Goal: Task Accomplishment & Management: Manage account settings

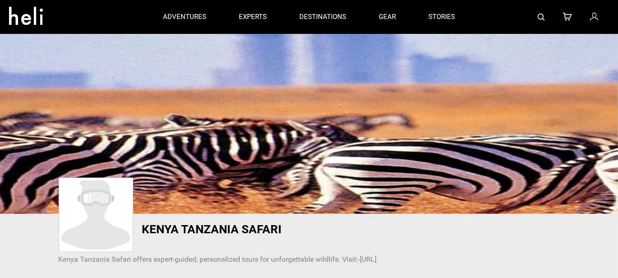
click at [596, 13] on icon at bounding box center [594, 17] width 8 height 12
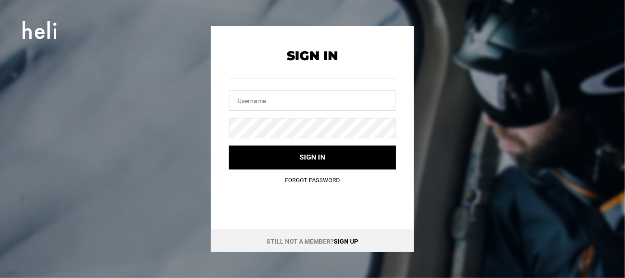
click at [345, 239] on link "Sign up" at bounding box center [346, 241] width 24 height 7
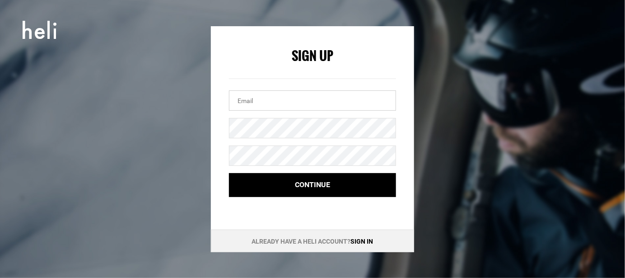
click at [277, 97] on input "email" at bounding box center [312, 100] width 167 height 20
paste input "[EMAIL_ADDRESS][DOMAIN_NAME]"
type input "[EMAIL_ADDRESS][DOMAIN_NAME]"
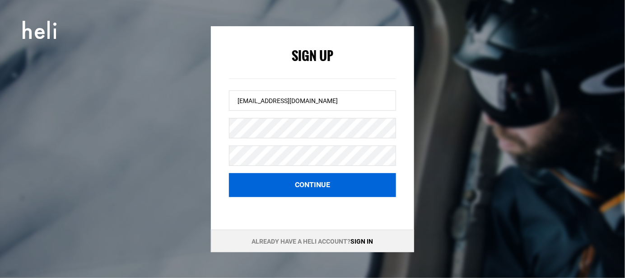
click at [274, 185] on button "Continue" at bounding box center [312, 185] width 167 height 24
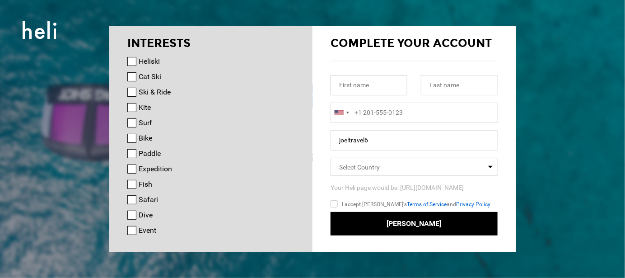
click at [373, 89] on input "text" at bounding box center [369, 85] width 77 height 20
paste input "[PERSON_NAME]"
type input "[PERSON_NAME]"
click at [447, 92] on input "text" at bounding box center [459, 85] width 77 height 20
paste input "Travel"
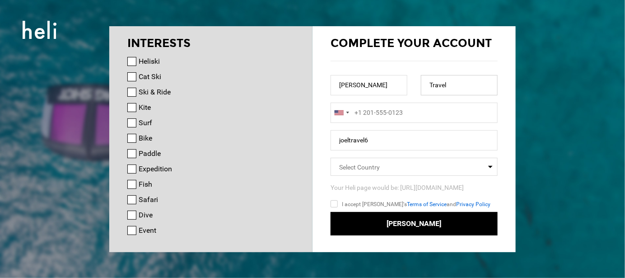
type input "Travel"
type input "+1"
click at [390, 111] on input "+1" at bounding box center [414, 113] width 167 height 20
type input "+1"
click at [332, 114] on div at bounding box center [341, 112] width 21 height 19
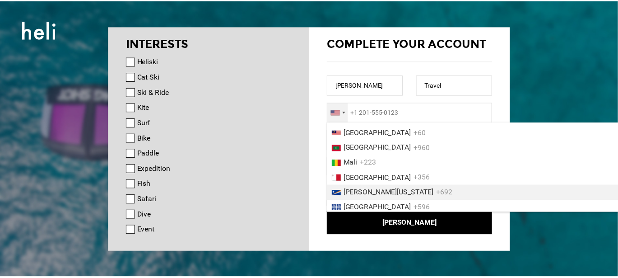
scroll to position [1927, 0]
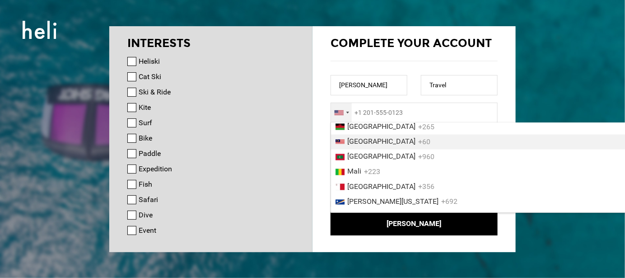
click at [375, 146] on span "[GEOGRAPHIC_DATA]" at bounding box center [381, 141] width 68 height 9
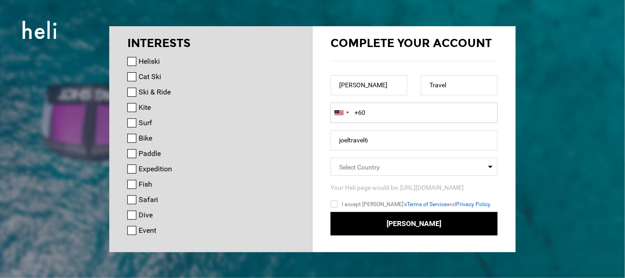
paste input "60133941974"
click at [372, 112] on input "[PHONE_NUMBER]" at bounding box center [414, 113] width 167 height 20
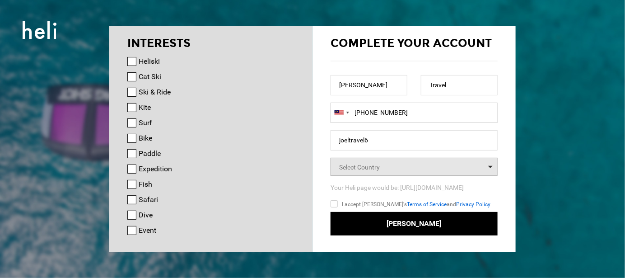
type input "[PHONE_NUMBER]"
click at [397, 170] on span "Select Country" at bounding box center [414, 167] width 167 height 18
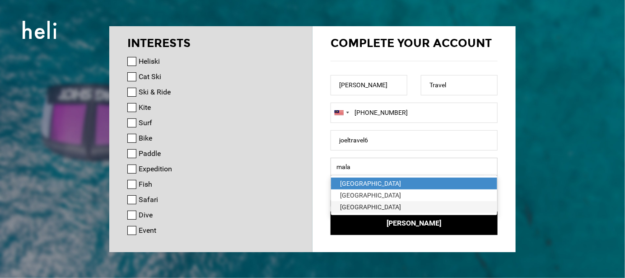
type input "mala"
click at [366, 208] on div "[GEOGRAPHIC_DATA]" at bounding box center [414, 206] width 148 height 9
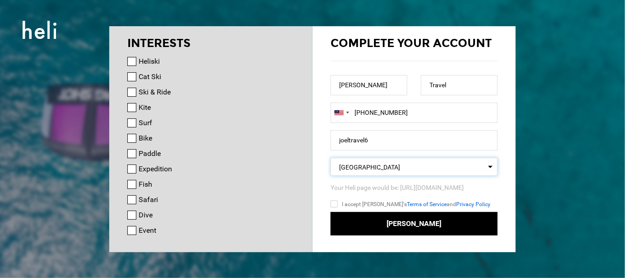
click at [337, 204] on input "I accept [PERSON_NAME]'s Terms of Service and Privacy Policy" at bounding box center [347, 205] width 33 height 13
checkbox input "true"
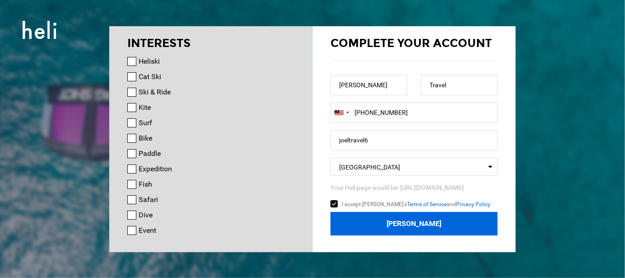
click at [400, 222] on button "[PERSON_NAME]" at bounding box center [414, 224] width 167 height 24
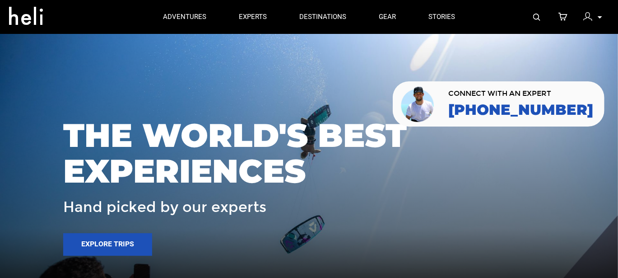
click at [598, 24] on div "My Profile My Orders Account Settings Credits Saved Adventures Logout" at bounding box center [599, 19] width 5 height 14
click at [597, 14] on div at bounding box center [591, 18] width 14 height 14
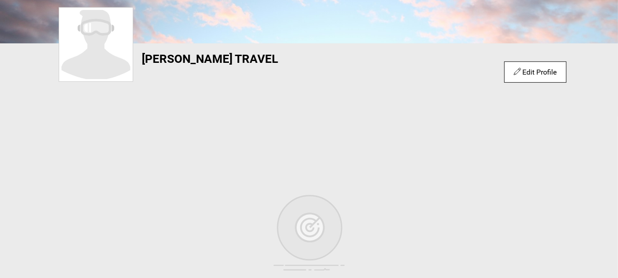
scroll to position [181, 0]
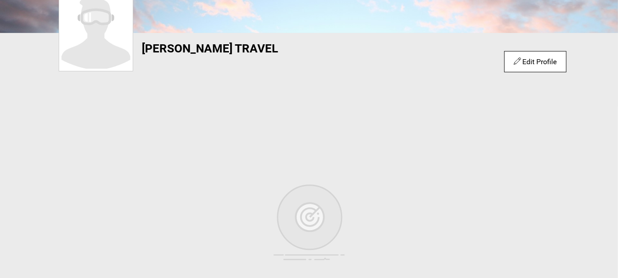
click at [517, 57] on icon at bounding box center [517, 61] width 7 height 10
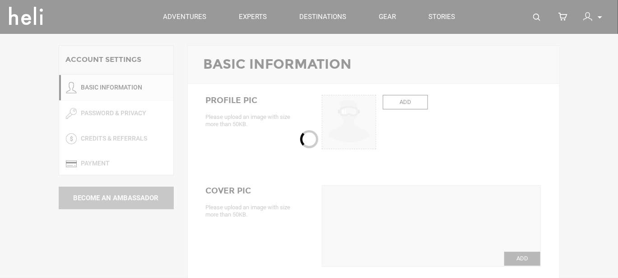
type input "[PERSON_NAME]"
type input "Travel"
type input "joeltravel6"
type input "[EMAIL_ADDRESS][DOMAIN_NAME]"
type input "[PHONE_NUMBER]"
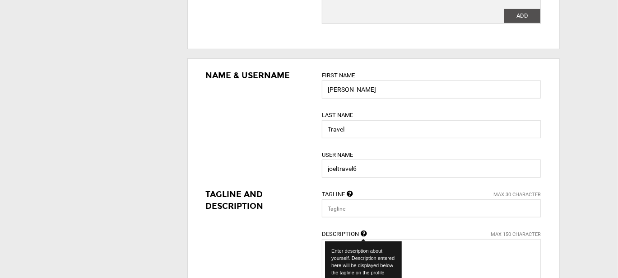
scroll to position [181, 0]
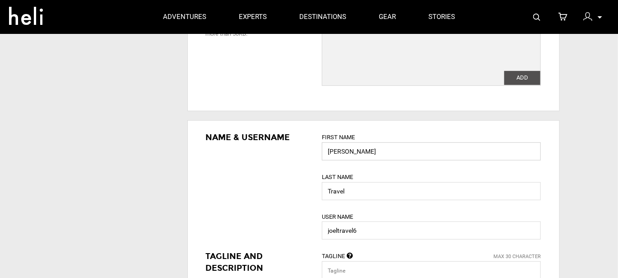
click at [367, 157] on input "[PERSON_NAME]" at bounding box center [431, 151] width 219 height 18
type input "jhon"
type input "s"
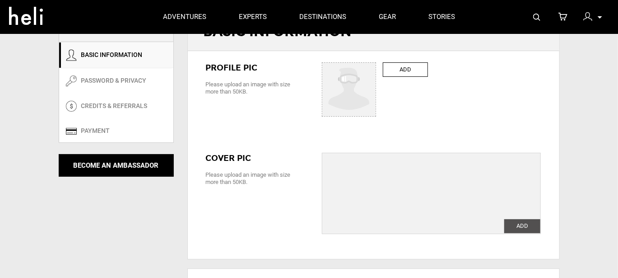
scroll to position [0, 0]
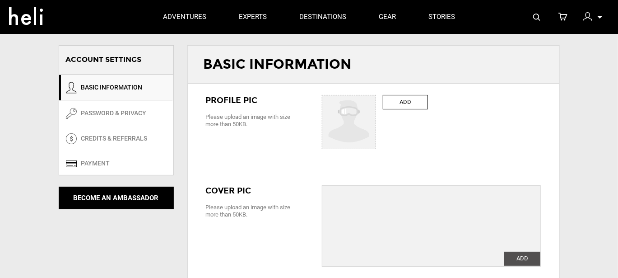
type input "cena"
click at [407, 98] on label "ADD" at bounding box center [405, 102] width 45 height 15
click at [377, 98] on input "ADD" at bounding box center [350, 122] width 54 height 54
type input "C:\fakepath\logo.jpg"
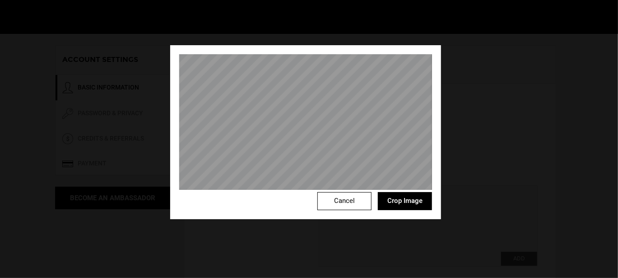
click at [398, 199] on button "Crop Image" at bounding box center [405, 201] width 54 height 18
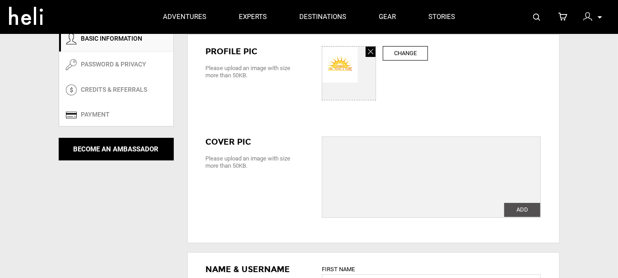
scroll to position [120, 0]
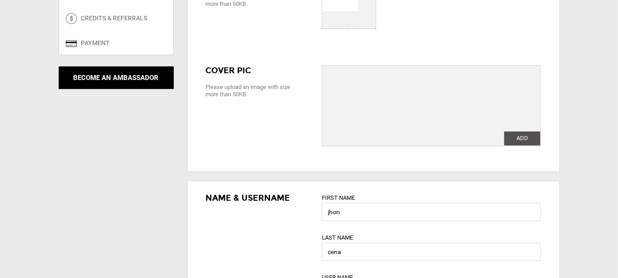
click at [524, 136] on label "ADD" at bounding box center [523, 138] width 36 height 14
click at [524, 136] on input "ADD" at bounding box center [523, 138] width 36 height 14
type input "C:\fakepath\fsdsdf.jpg"
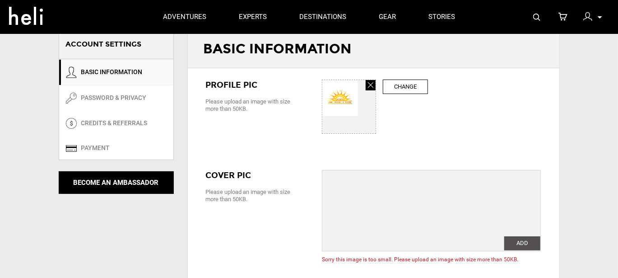
scroll to position [0, 0]
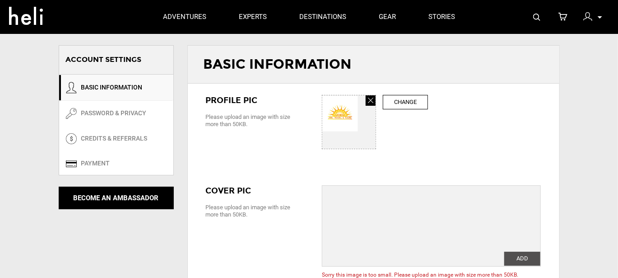
click at [369, 101] on icon at bounding box center [370, 101] width 5 height 8
click at [403, 103] on label "ADD" at bounding box center [405, 102] width 45 height 15
click at [377, 103] on input "ADD" at bounding box center [350, 122] width 54 height 54
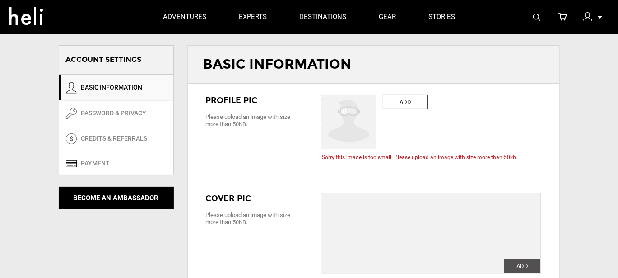
click at [413, 105] on label "ADD" at bounding box center [405, 102] width 45 height 15
click at [377, 105] on input "ADD" at bounding box center [350, 122] width 54 height 54
type input "C:\fakepath\logo.jpg"
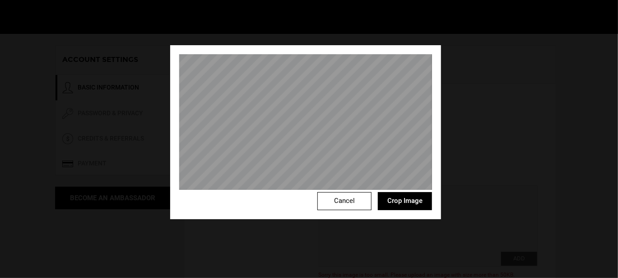
click at [402, 201] on button "Crop Image" at bounding box center [405, 201] width 54 height 18
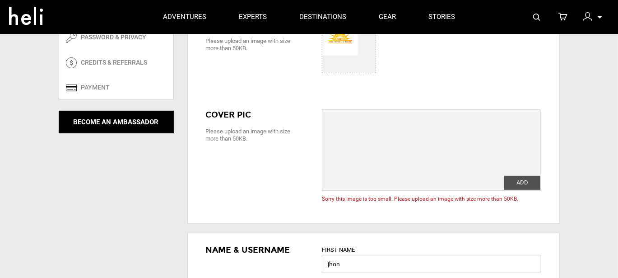
scroll to position [120, 0]
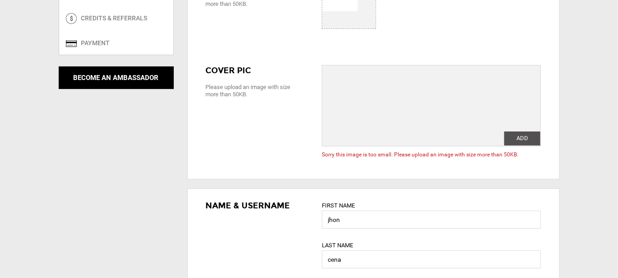
click at [513, 136] on label "ADD" at bounding box center [523, 138] width 36 height 14
click at [513, 136] on input "ADD" at bounding box center [523, 138] width 36 height 14
type input "C:\fakepath\8.jpg"
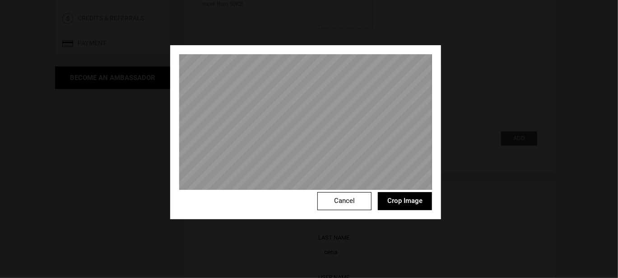
click at [335, 45] on div "Cancel Crop Image" at bounding box center [305, 132] width 271 height 174
click at [310, 52] on div "Cancel Crop Image" at bounding box center [305, 132] width 271 height 174
click at [412, 200] on button "Crop Image" at bounding box center [405, 201] width 54 height 18
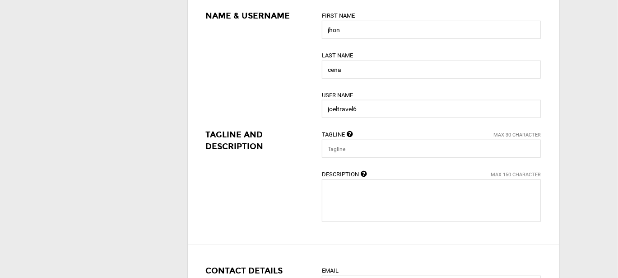
scroll to position [361, 0]
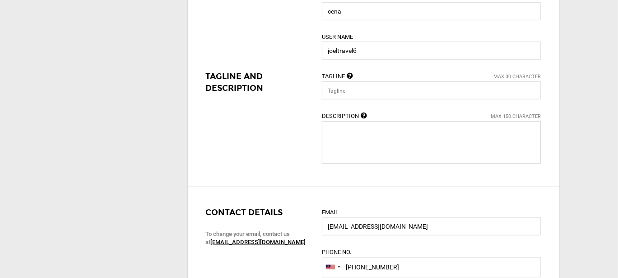
click at [360, 144] on textarea at bounding box center [431, 142] width 219 height 42
paste textarea "I had a wonderful experience with [PERSON_NAME] Travel. Their services are reli…"
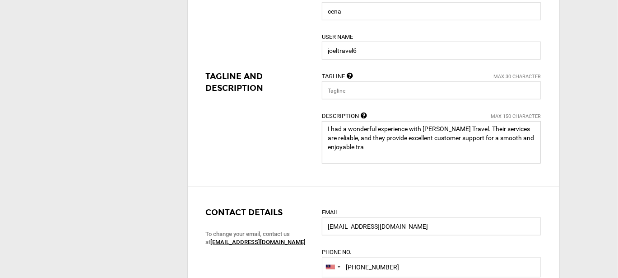
drag, startPoint x: 457, startPoint y: 140, endPoint x: 504, endPoint y: 150, distance: 48.1
click at [504, 150] on textarea at bounding box center [431, 142] width 219 height 42
paste textarea "[DOMAIN_NAME]"
type textarea "I had a wonderful experience with [PERSON_NAME] Travel. Their services are reli…"
click at [448, 182] on div "Name & Username First Name jhon Last Name [PERSON_NAME] User Name joeltravel6 T…" at bounding box center [374, 64] width 372 height 246
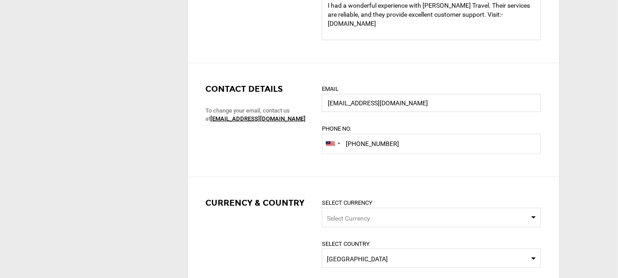
scroll to position [542, 0]
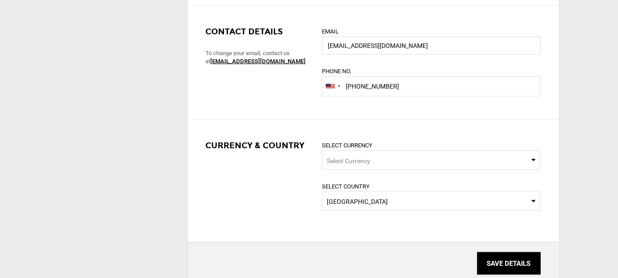
click at [502, 260] on input "SAVE DETAILS" at bounding box center [509, 263] width 64 height 23
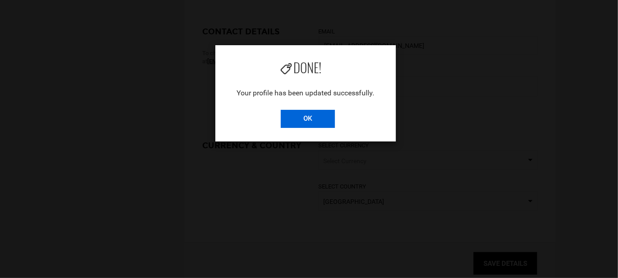
click at [302, 126] on input "OK" at bounding box center [308, 119] width 54 height 18
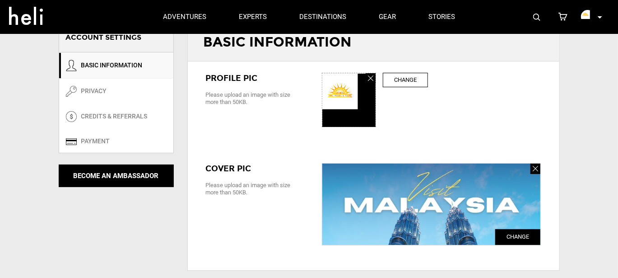
scroll to position [0, 0]
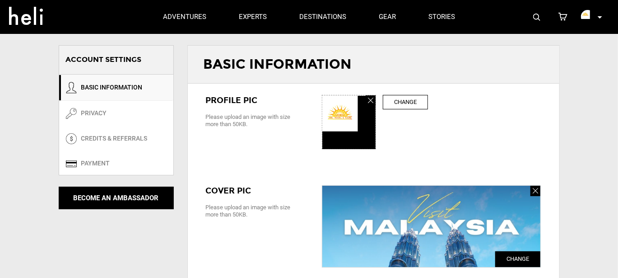
click at [585, 15] on img at bounding box center [588, 17] width 14 height 14
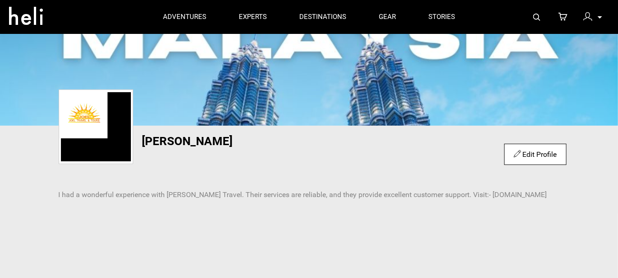
scroll to position [60, 0]
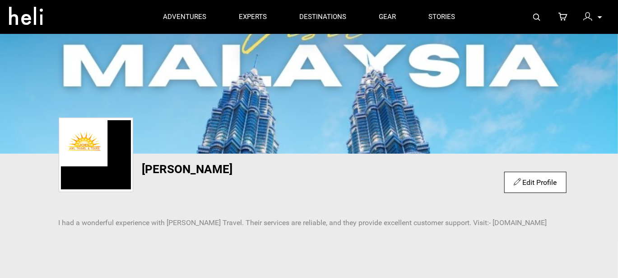
click at [515, 178] on icon at bounding box center [517, 182] width 7 height 10
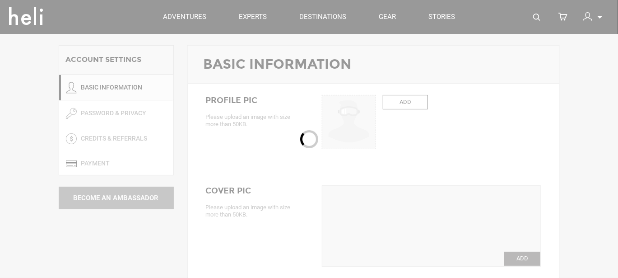
type input "jhon"
type input "cena"
type input "joeltravel6"
type textarea "I had a wonderful experience with [PERSON_NAME] Travel. Their services are reli…"
type input "[EMAIL_ADDRESS][DOMAIN_NAME]"
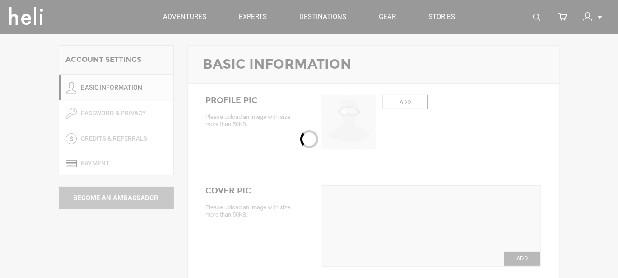
type input "[PHONE_NUMBER]"
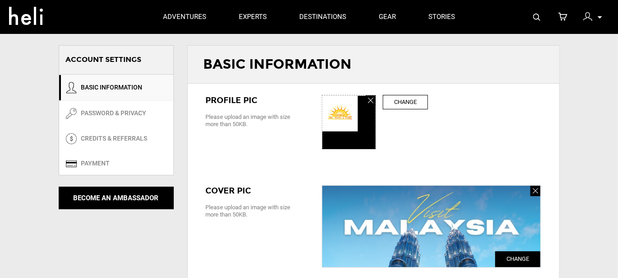
click at [405, 107] on label "Change" at bounding box center [405, 102] width 45 height 15
click at [377, 107] on input "ADD" at bounding box center [350, 122] width 54 height 54
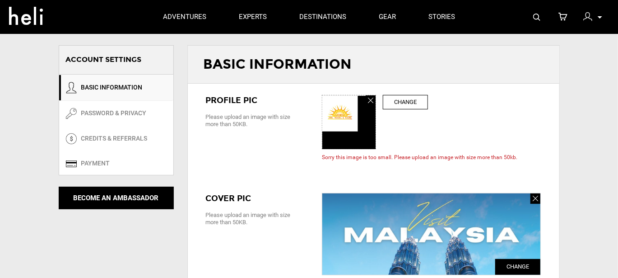
click at [374, 96] on link at bounding box center [371, 100] width 10 height 10
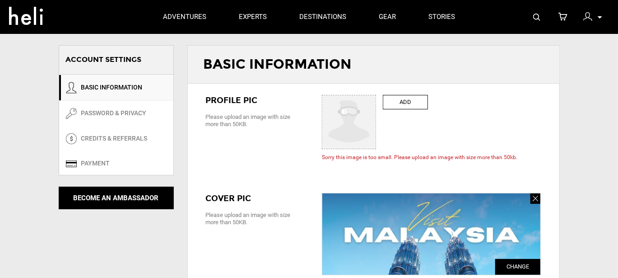
click at [413, 100] on label "ADD" at bounding box center [405, 102] width 45 height 15
click at [377, 100] on input "ADD" at bounding box center [350, 122] width 54 height 54
click at [346, 125] on input "ADD" at bounding box center [350, 122] width 54 height 54
click at [407, 106] on label "ADD" at bounding box center [405, 102] width 45 height 15
click at [377, 106] on input "ADD" at bounding box center [350, 122] width 54 height 54
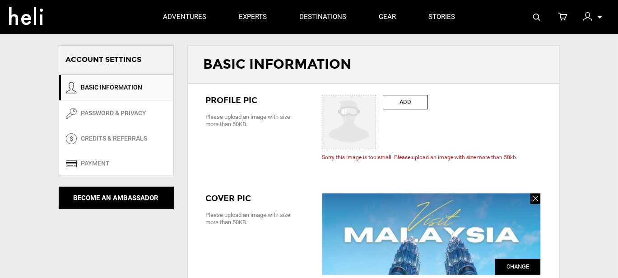
click at [404, 99] on label "ADD" at bounding box center [405, 102] width 45 height 15
click at [377, 99] on input "ADD" at bounding box center [350, 122] width 54 height 54
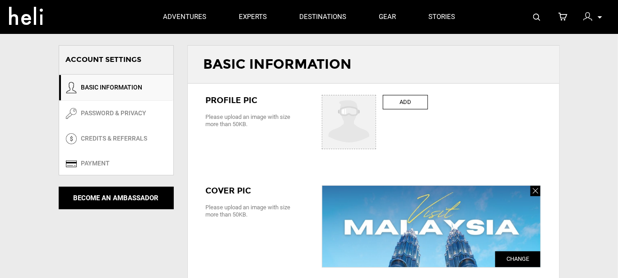
click at [403, 97] on label "ADD" at bounding box center [405, 102] width 45 height 15
click at [377, 97] on input "ADD" at bounding box center [350, 122] width 54 height 54
type input "C:\fakepath\image1.png"
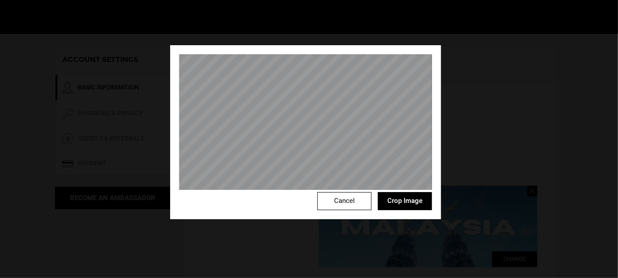
click at [407, 203] on button "Crop Image" at bounding box center [405, 201] width 54 height 18
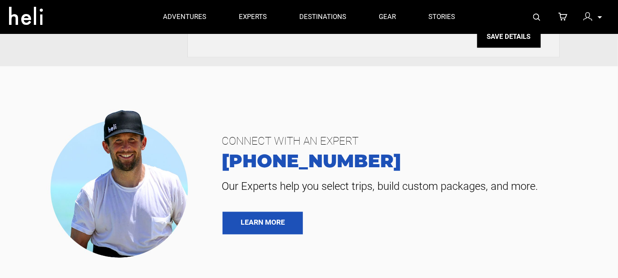
scroll to position [662, 0]
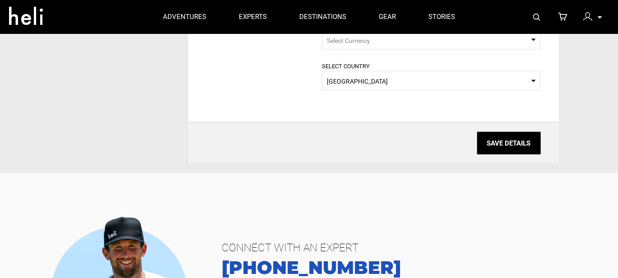
click at [513, 149] on input "SAVE DETAILS" at bounding box center [509, 143] width 64 height 23
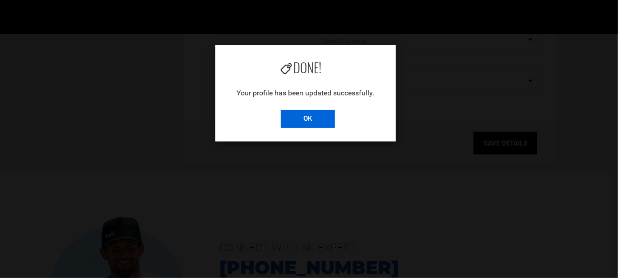
drag, startPoint x: 322, startPoint y: 119, endPoint x: 326, endPoint y: 116, distance: 5.8
click at [321, 119] on input "OK" at bounding box center [308, 119] width 54 height 18
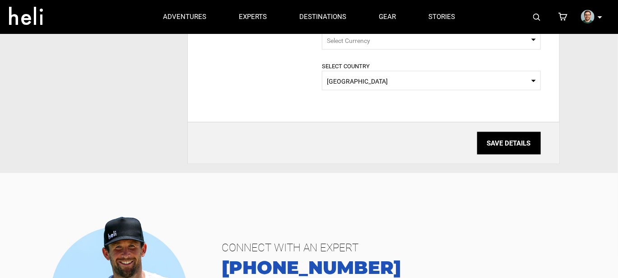
click at [587, 18] on img at bounding box center [588, 17] width 14 height 14
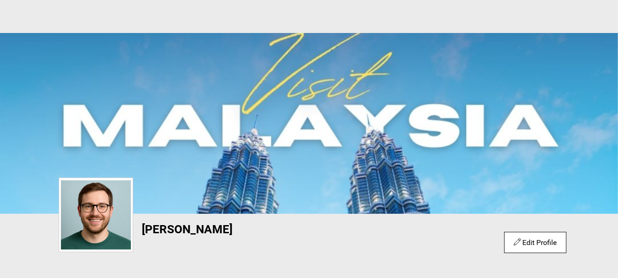
scroll to position [181, 0]
